Goal: Book appointment/travel/reservation

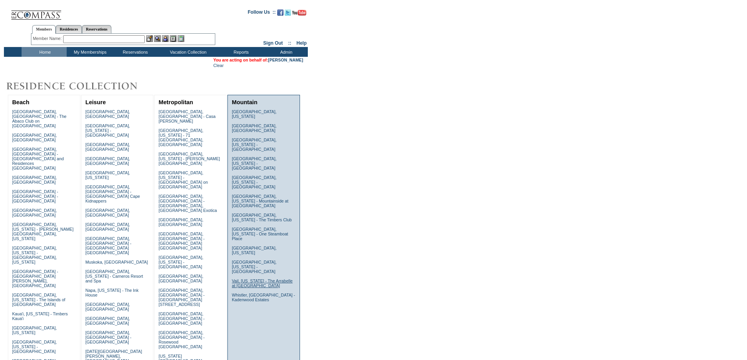
click at [239, 279] on link "Vail, [US_STATE] - The Arrabelle at [GEOGRAPHIC_DATA]" at bounding box center [262, 283] width 61 height 9
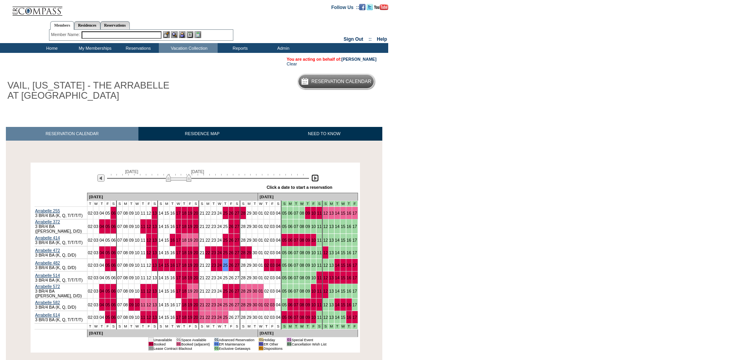
click at [315, 179] on img at bounding box center [314, 177] width 7 height 7
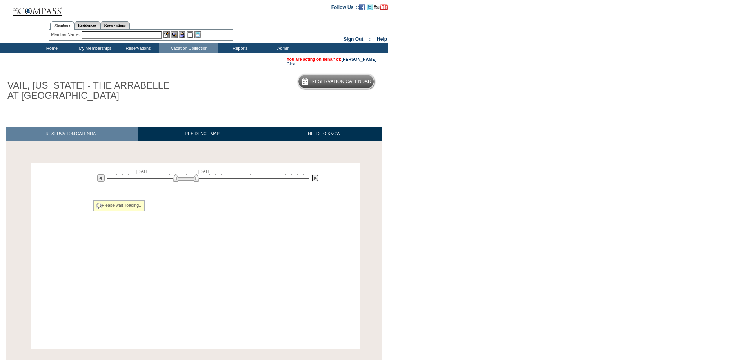
click at [315, 179] on img at bounding box center [314, 177] width 7 height 7
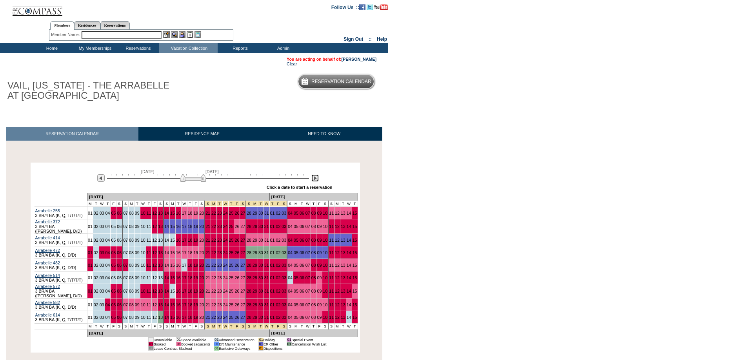
click at [315, 179] on img at bounding box center [314, 177] width 7 height 7
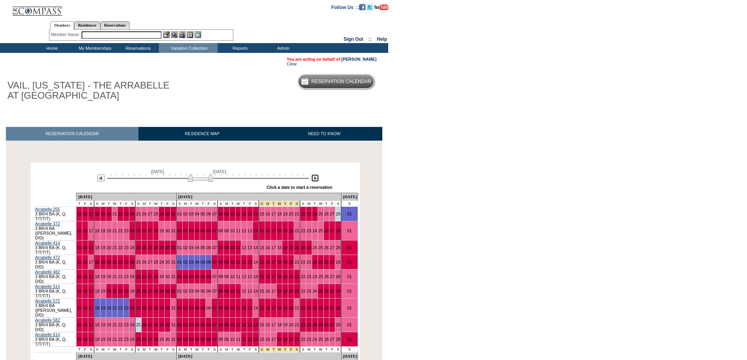
click at [314, 179] on img at bounding box center [314, 177] width 7 height 7
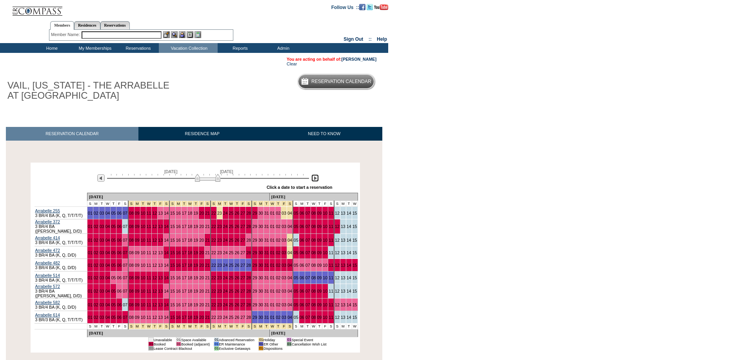
click at [208, 180] on img at bounding box center [207, 178] width 25 height 8
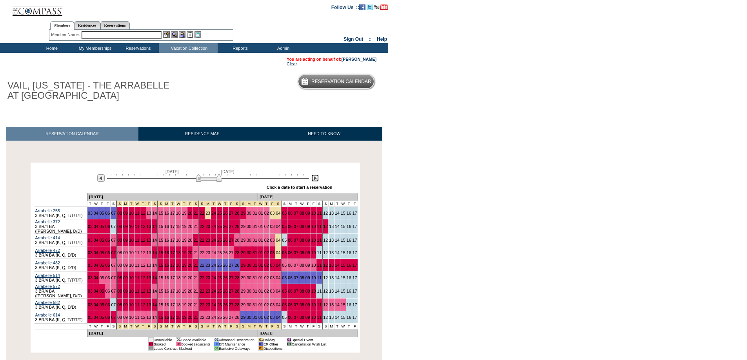
click at [210, 178] on img at bounding box center [208, 178] width 25 height 8
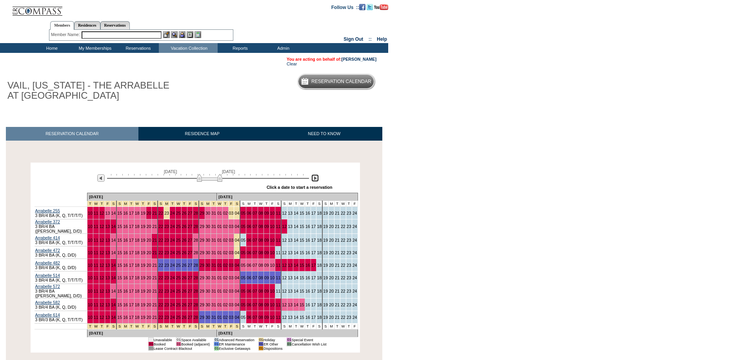
click at [212, 179] on img at bounding box center [209, 178] width 25 height 8
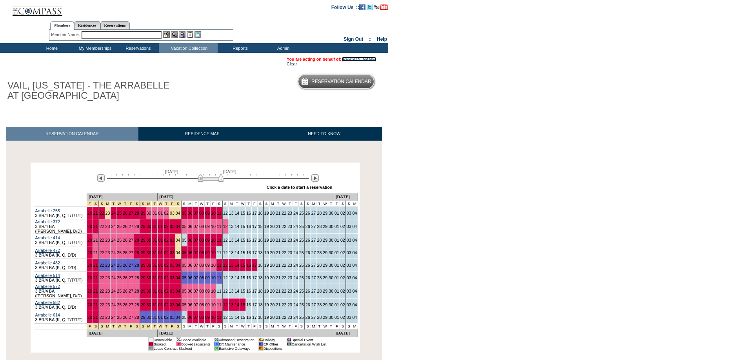
click at [359, 59] on link "[PERSON_NAME]" at bounding box center [358, 59] width 35 height 5
